Goal: Task Accomplishment & Management: Complete application form

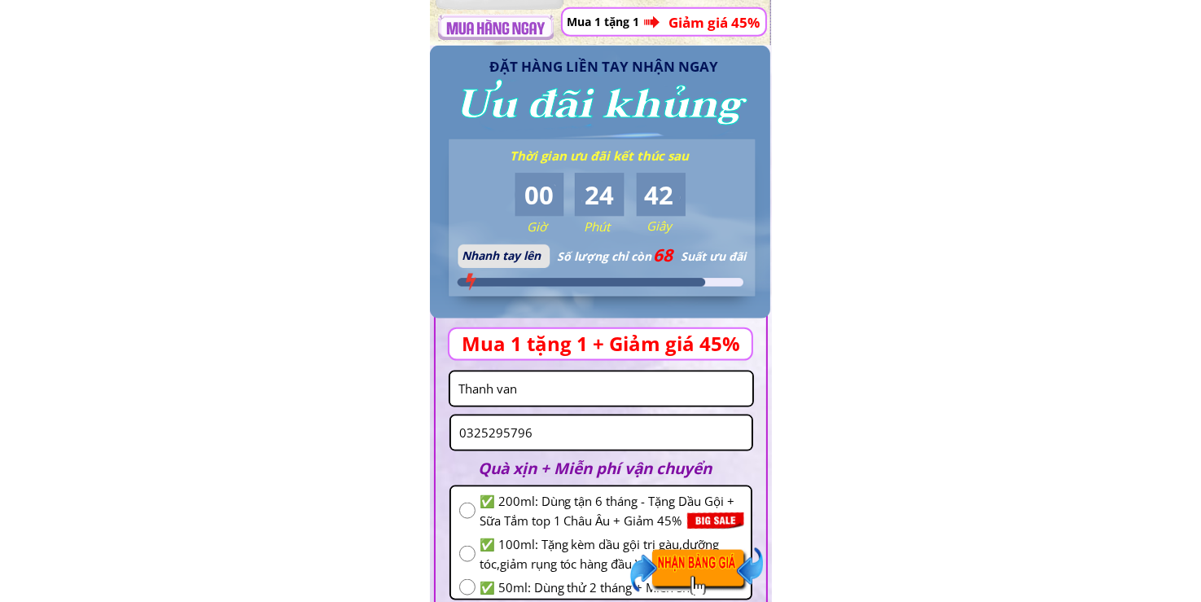
scroll to position [2090, 0]
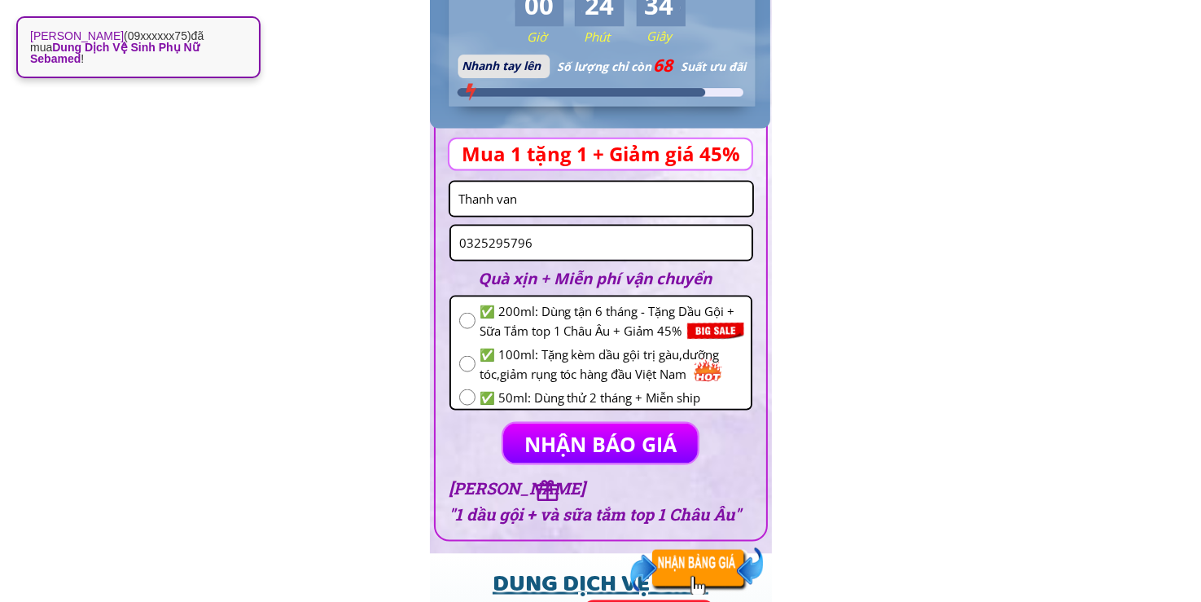
click at [625, 205] on input "Thanh van" at bounding box center [601, 198] width 294 height 33
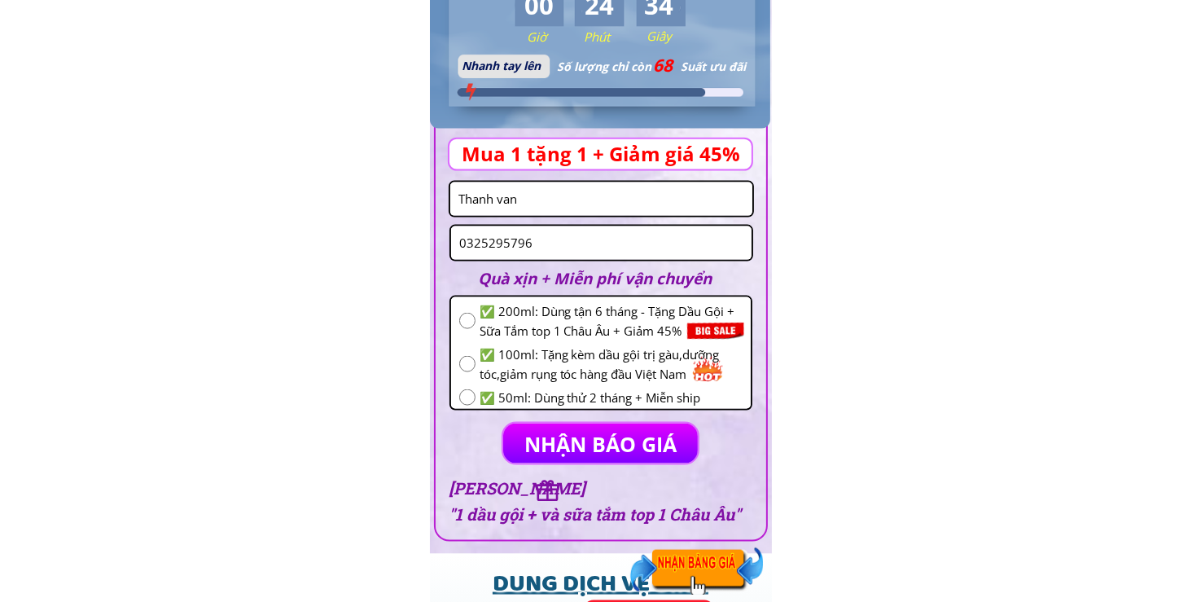
click at [625, 205] on input "Thanh van" at bounding box center [601, 198] width 294 height 33
paste input "0963455371"
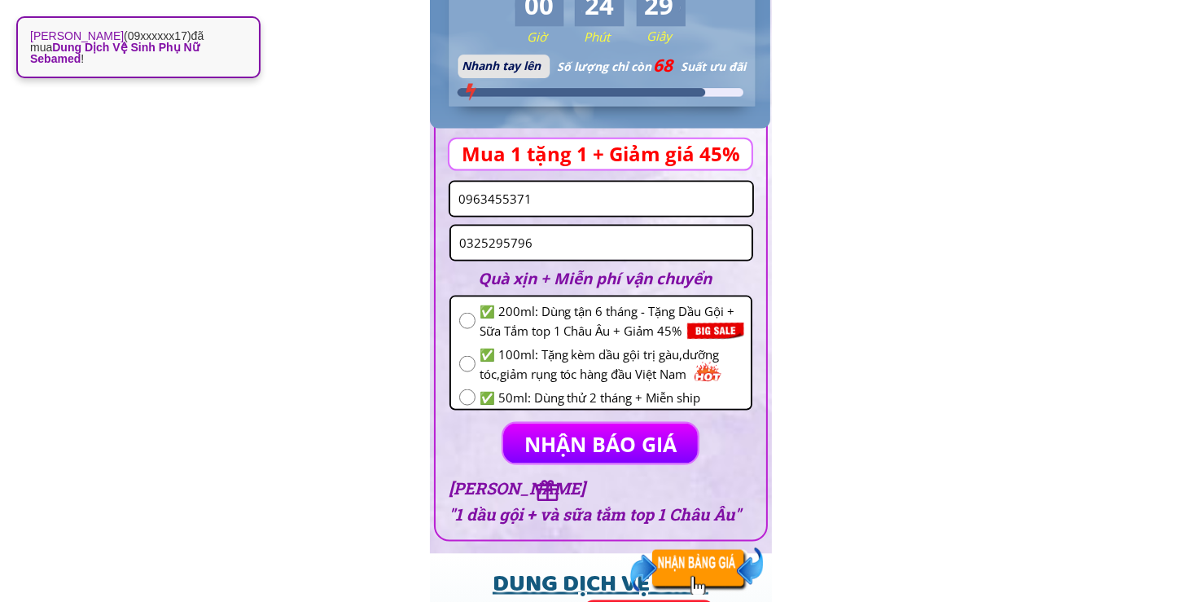
type input "0963455371"
click at [569, 240] on input "0325295796" at bounding box center [601, 242] width 292 height 33
paste input "963455371"
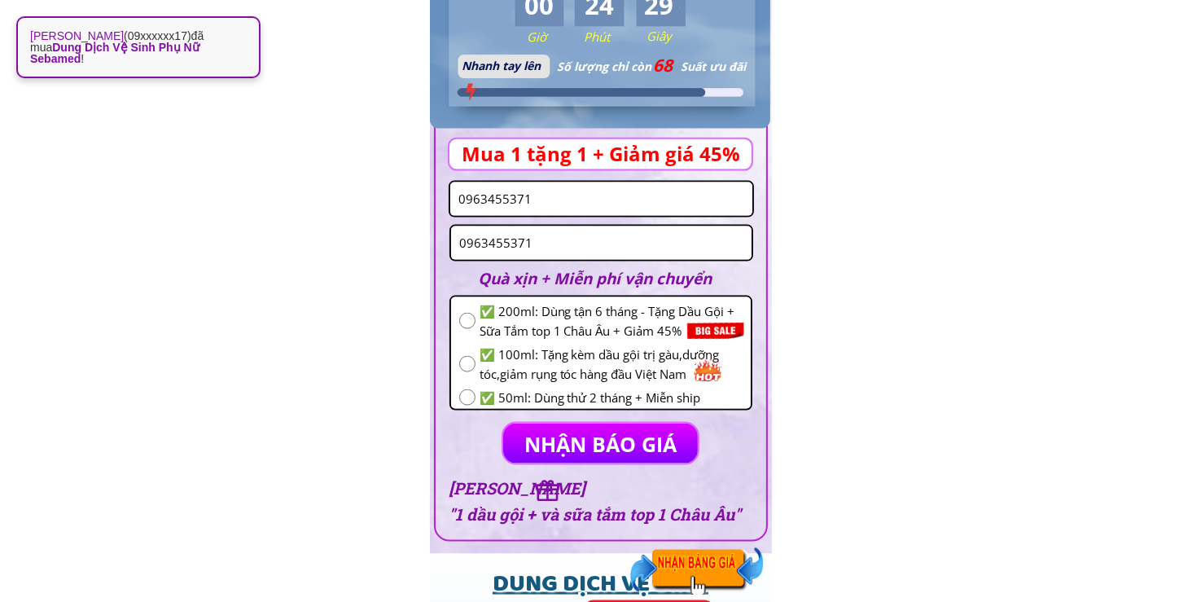
type input "0963455371"
click at [572, 195] on input "0963455371" at bounding box center [601, 198] width 294 height 33
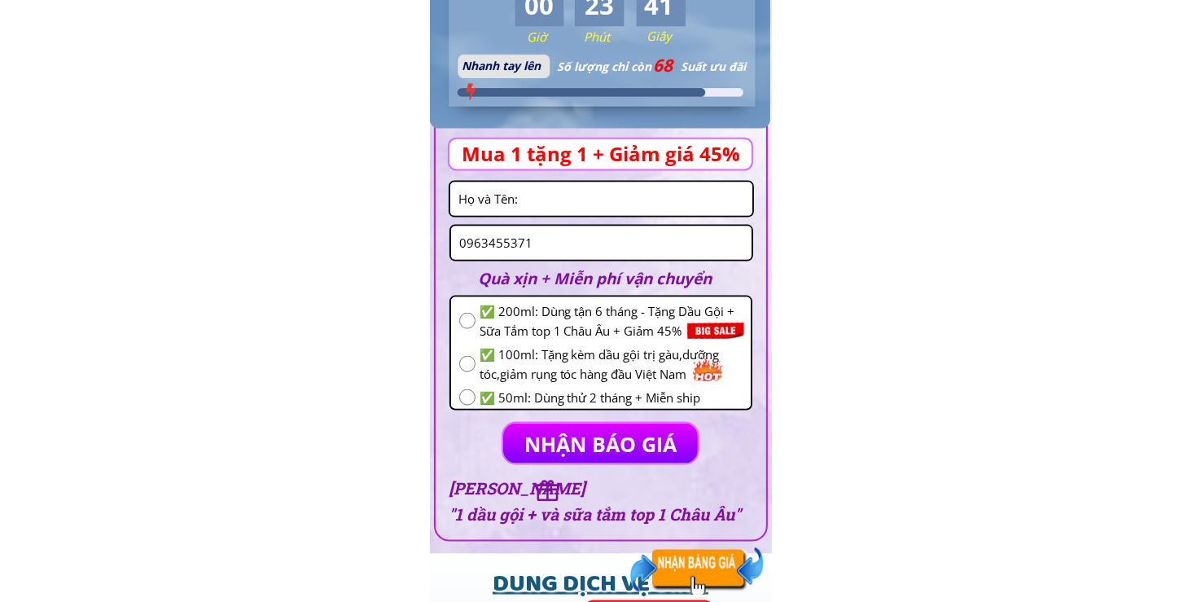
click at [615, 191] on input "text" at bounding box center [601, 198] width 294 height 33
paste input "[PERSON_NAME]"
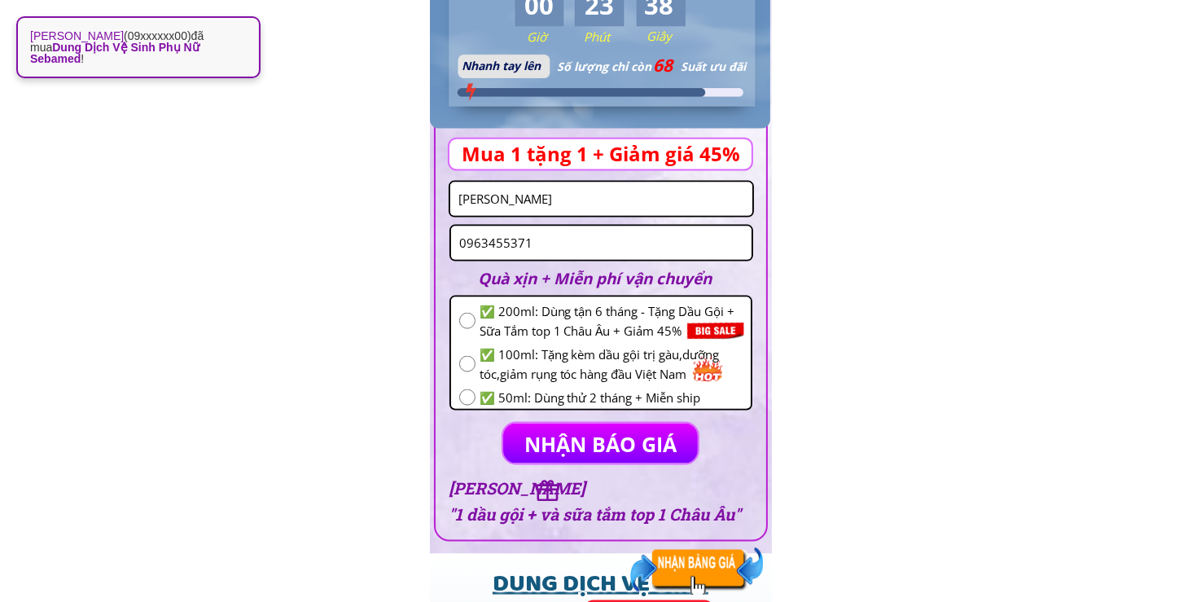
type input "[PERSON_NAME]"
click at [466, 328] on input "radio" at bounding box center [467, 321] width 16 height 16
radio input "true"
click at [521, 435] on p "NHẬN BÁO GIÁ" at bounding box center [599, 443] width 195 height 40
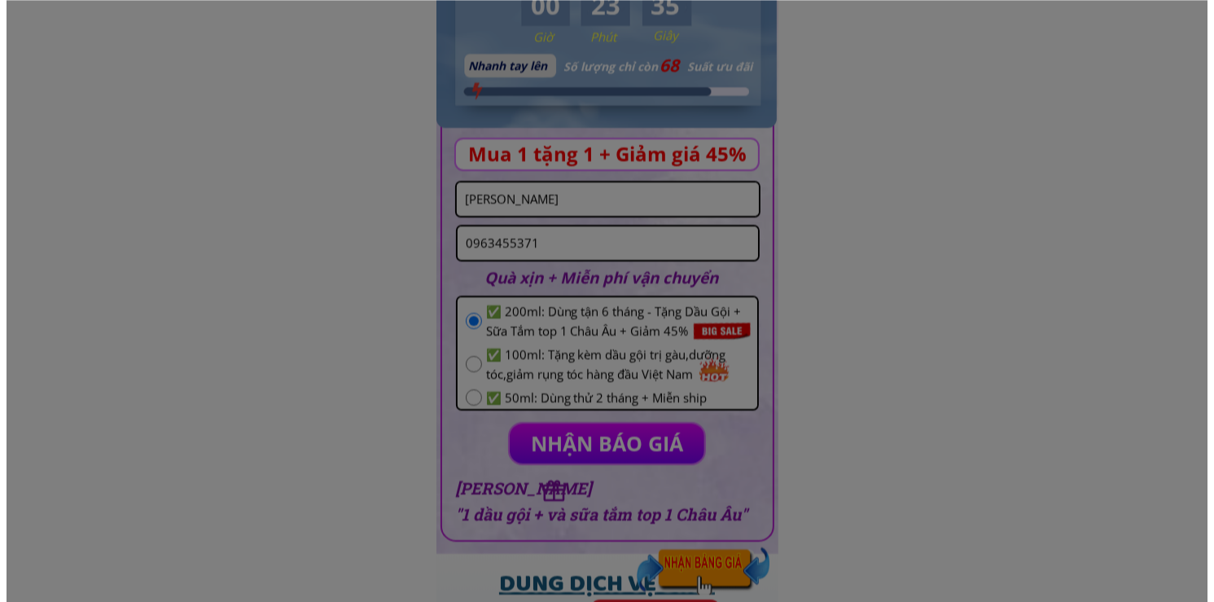
scroll to position [0, 0]
